Goal: Task Accomplishment & Management: Complete application form

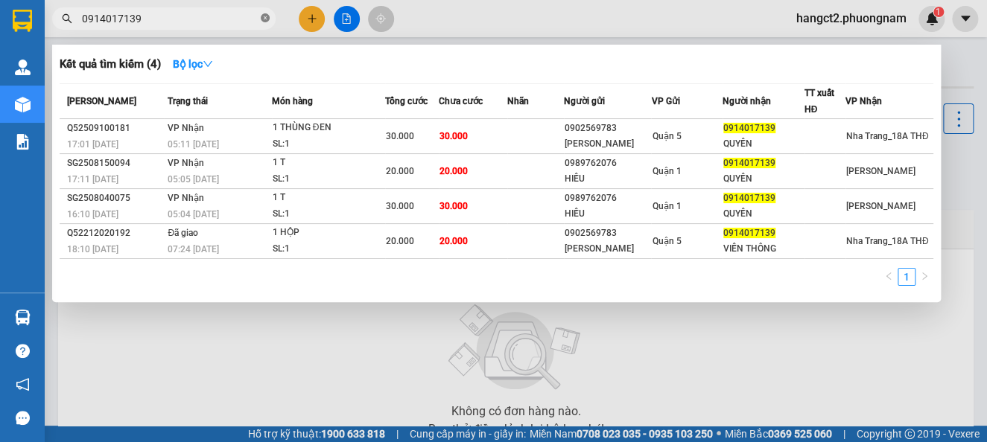
click at [261, 21] on icon "close-circle" at bounding box center [265, 17] width 9 height 9
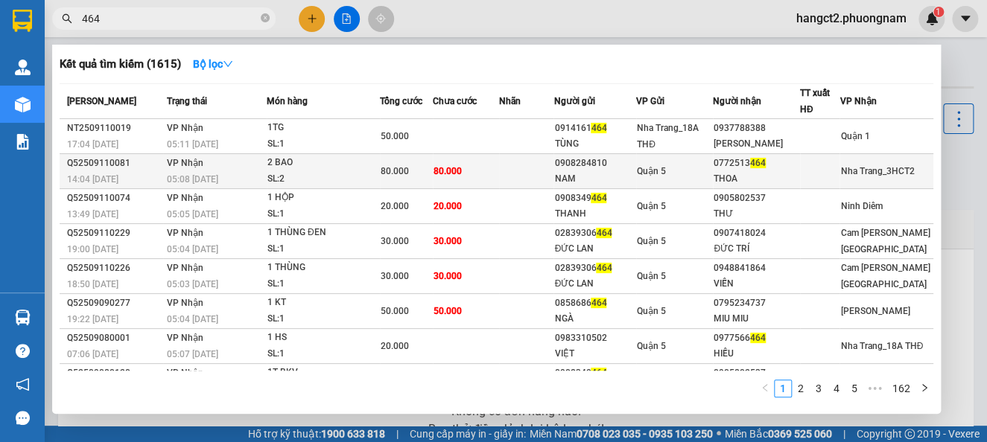
type input "464"
click at [785, 171] on div "THOA" at bounding box center [757, 179] width 86 height 16
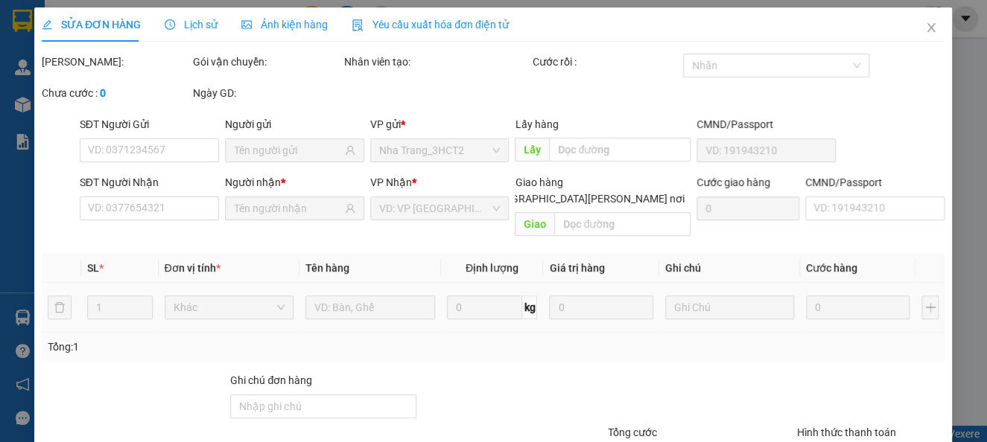
type input "0908284810"
type input "NAM"
type input "0772513464"
type input "THOA"
type input "80.000"
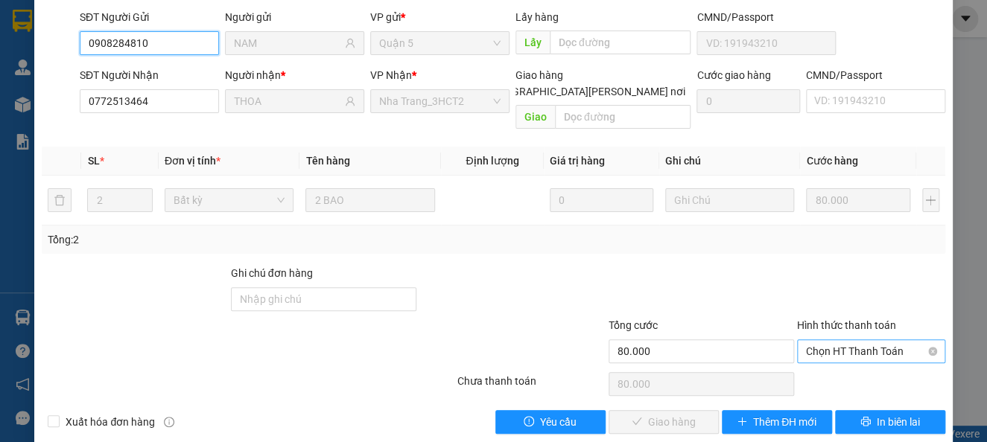
scroll to position [127, 0]
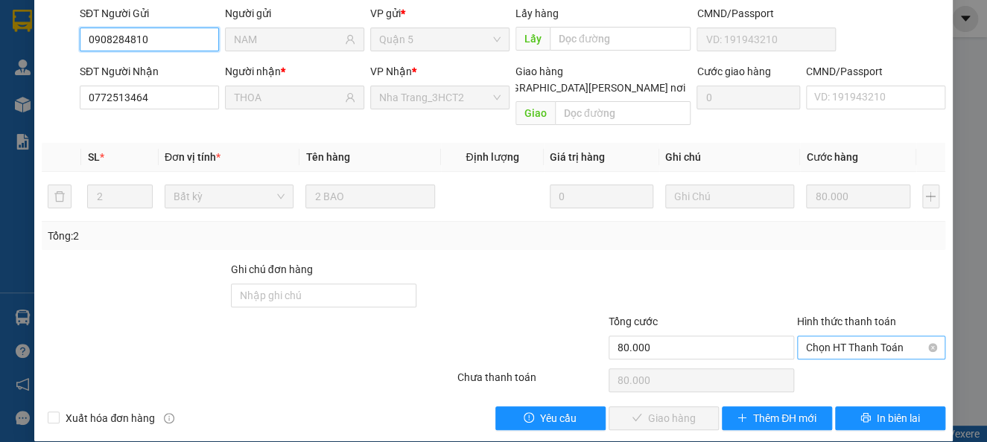
click at [833, 337] on span "Chọn HT Thanh Toán" at bounding box center [871, 348] width 130 height 22
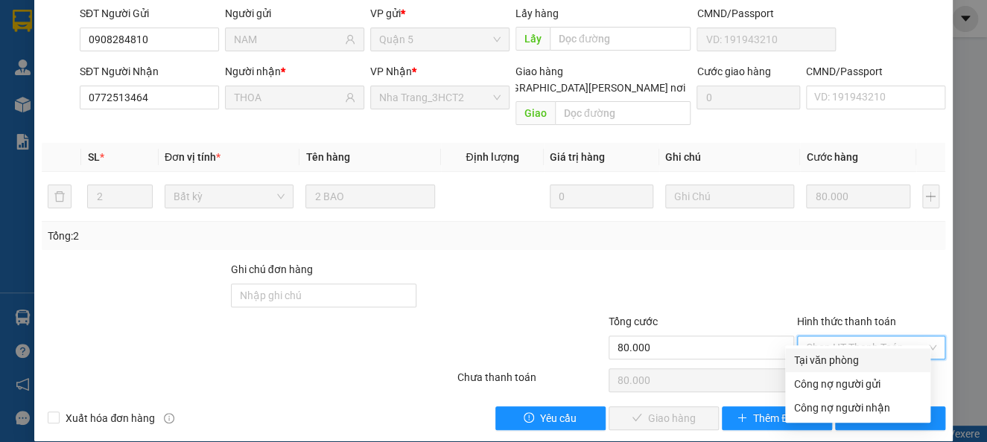
click at [816, 359] on div "Tại văn phòng" at bounding box center [857, 360] width 127 height 16
type input "0"
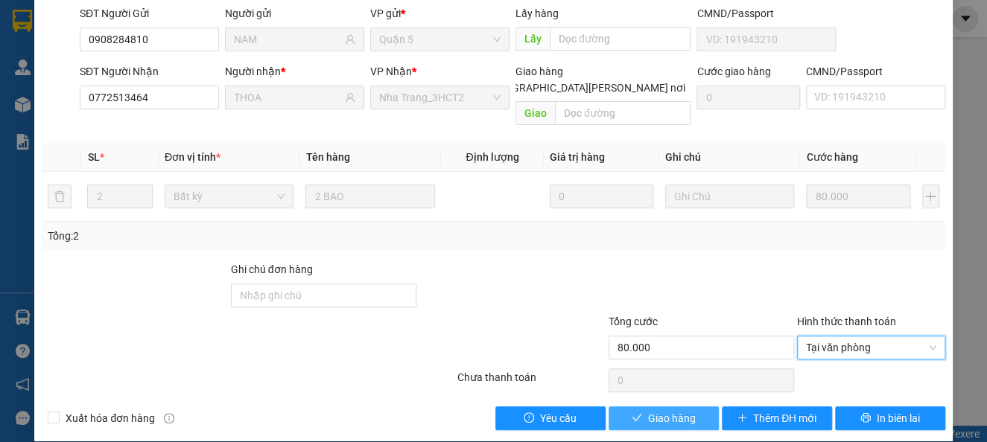
click at [665, 410] on span "Giao hàng" at bounding box center [672, 418] width 48 height 16
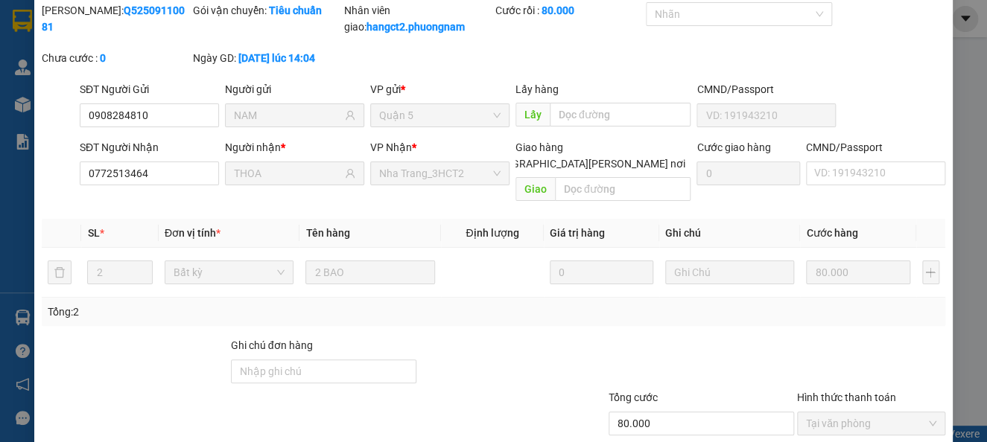
scroll to position [0, 0]
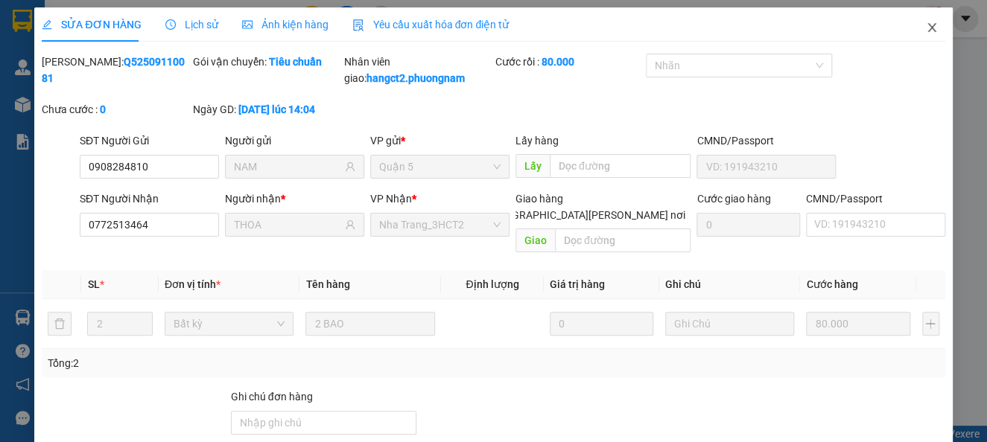
click at [926, 31] on icon "close" at bounding box center [932, 28] width 12 height 12
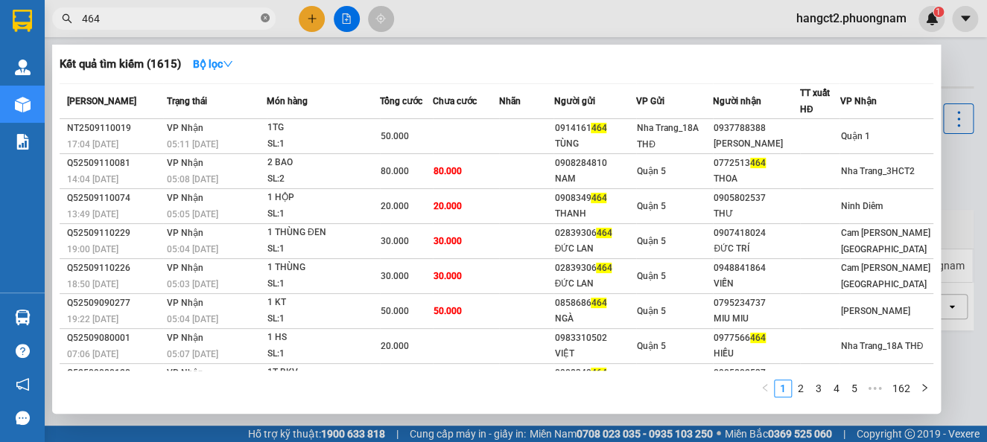
click at [269, 13] on span at bounding box center [265, 19] width 9 height 14
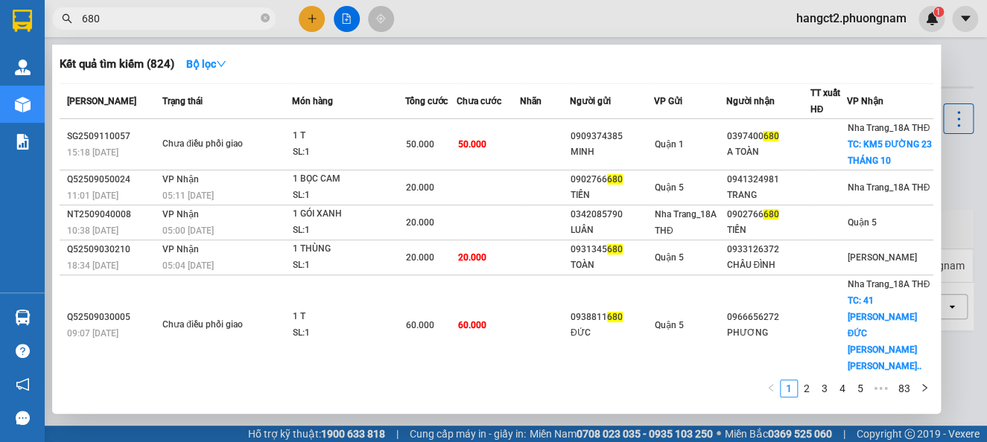
type input "680"
